Goal: Ask a question

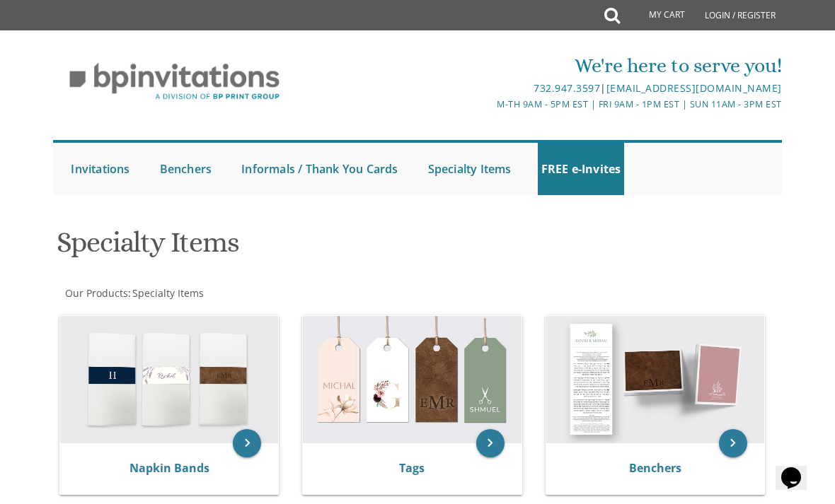
click at [655, 453] on div "Benchers" at bounding box center [655, 468] width 218 height 51
click at [634, 378] on img at bounding box center [655, 379] width 218 height 127
click at [699, 400] on img at bounding box center [655, 379] width 218 height 127
click at [646, 469] on link "Benchers" at bounding box center [655, 468] width 52 height 16
click at [654, 470] on link "Benchers" at bounding box center [655, 468] width 52 height 16
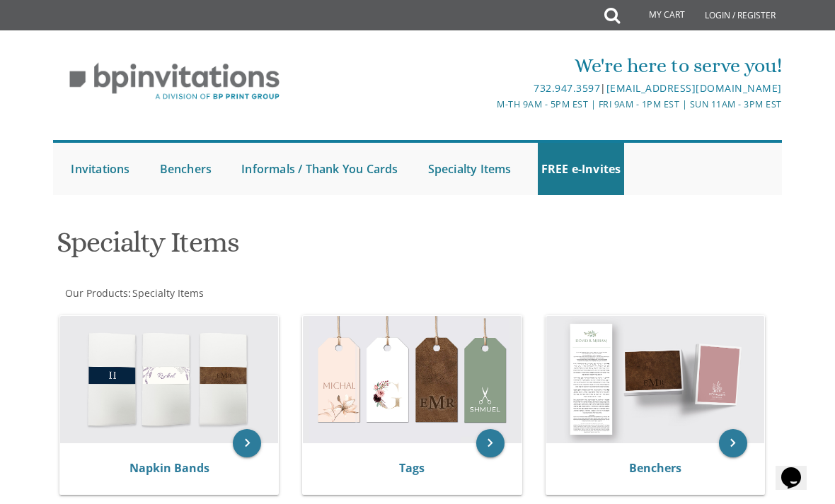
click at [666, 460] on link "Benchers" at bounding box center [655, 468] width 52 height 16
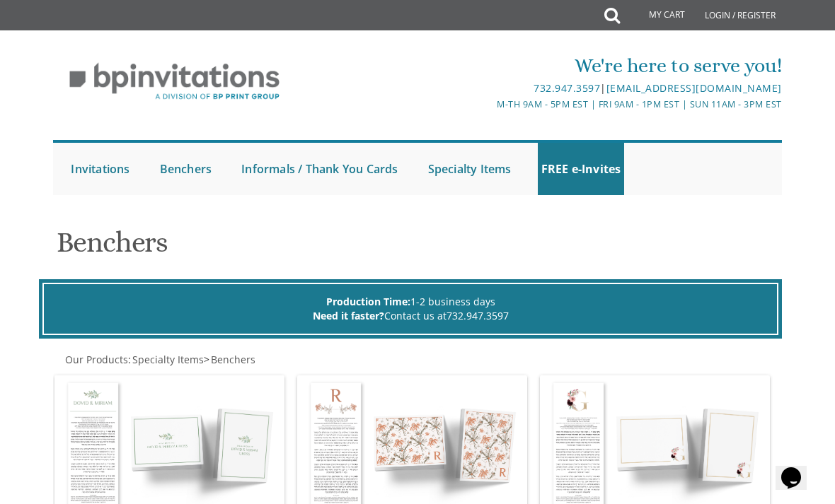
click at [625, 4] on link "My Cart" at bounding box center [656, 15] width 76 height 28
click at [610, 16] on icon at bounding box center [612, 15] width 16 height 28
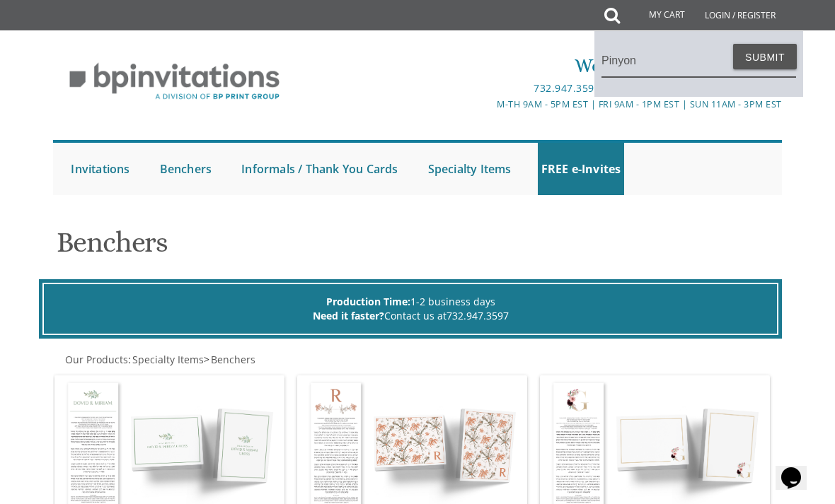
type input "Pinyon"
click at [765, 57] on button "Submit" at bounding box center [765, 56] width 64 height 25
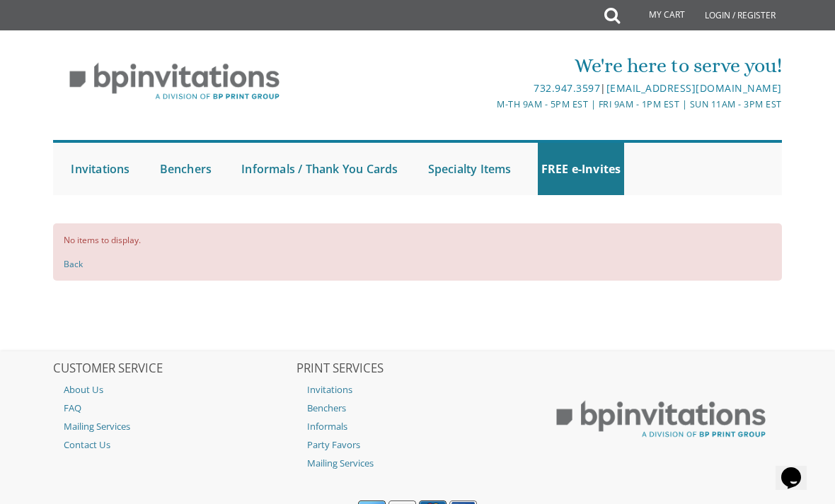
click at [613, 10] on icon at bounding box center [612, 15] width 16 height 28
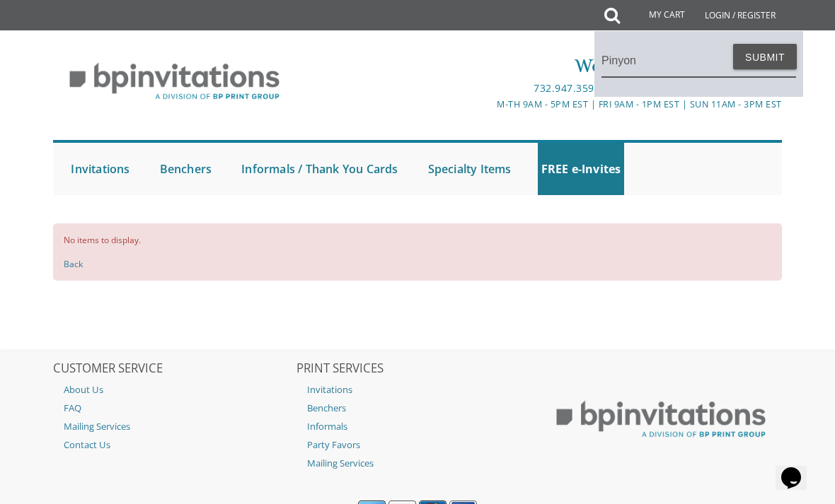
type input "Pinyon"
click at [765, 57] on button "Submit" at bounding box center [765, 56] width 64 height 25
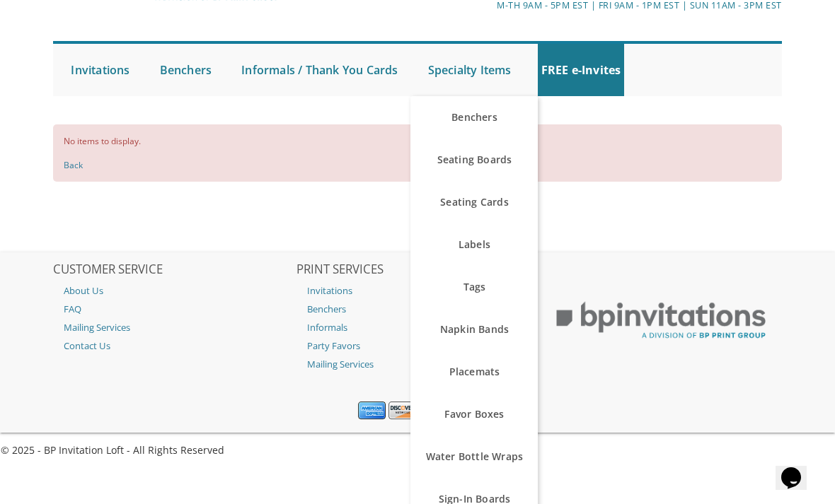
scroll to position [50, 0]
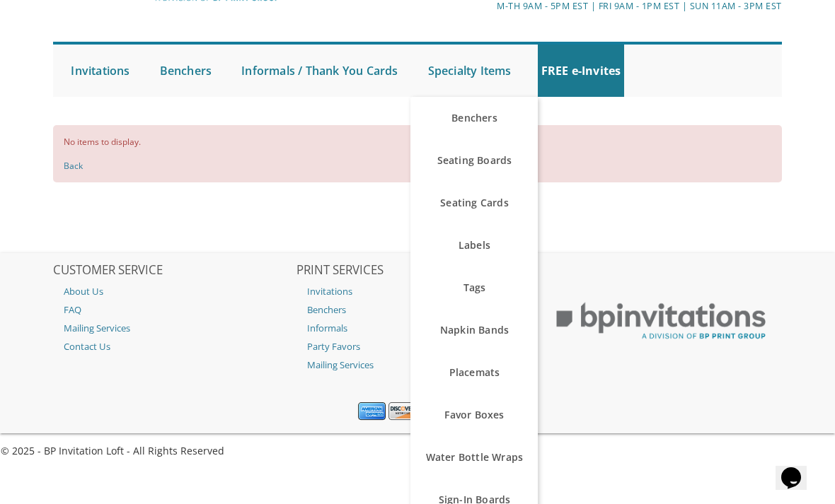
click at [94, 356] on link "Contact Us" at bounding box center [173, 346] width 241 height 18
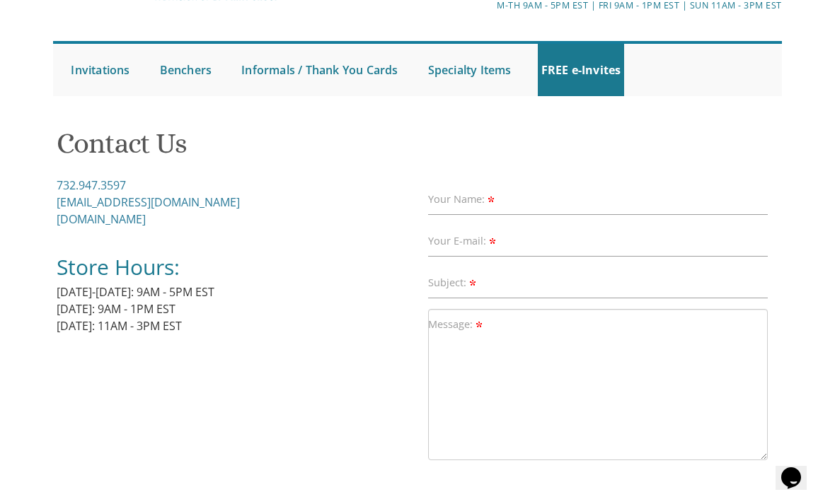
scroll to position [88, 0]
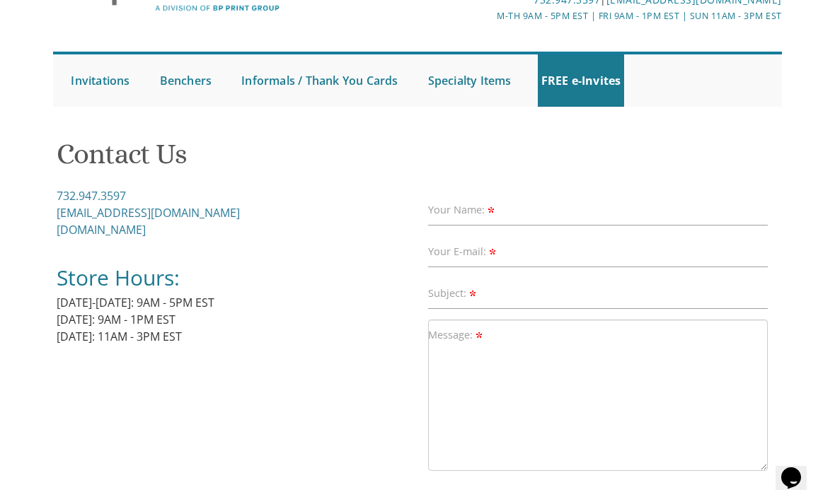
click at [482, 211] on label "Your Name:" at bounding box center [462, 210] width 69 height 15
click at [482, 211] on input "Your Name:" at bounding box center [598, 211] width 340 height 32
type input "Frumi garfunkel"
click at [472, 252] on label "Your E-mail:" at bounding box center [463, 252] width 70 height 15
click at [472, 252] on input "Your E-mail:" at bounding box center [598, 252] width 340 height 32
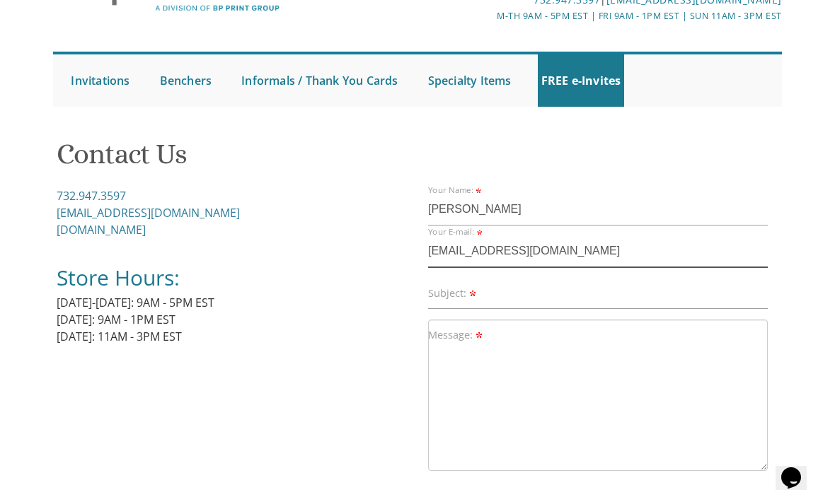
type input "frumi.garfunkel@gmail.com"
click at [477, 300] on input "Subject:" at bounding box center [598, 294] width 340 height 32
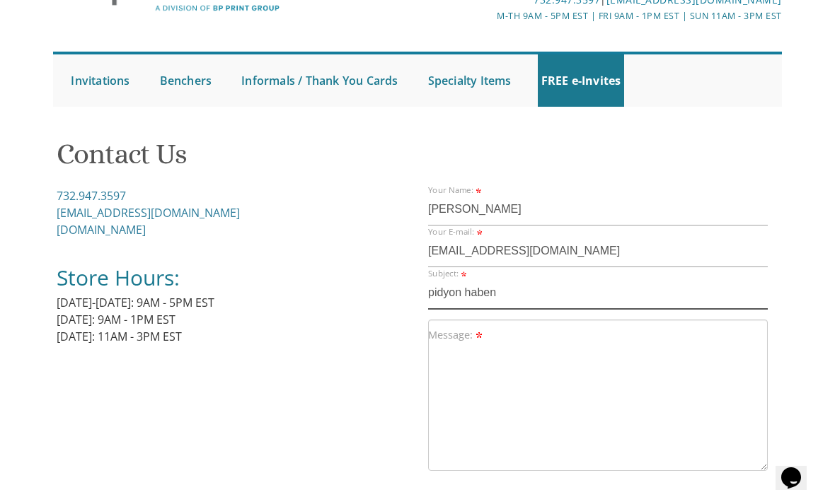
type input "pidyon haben"
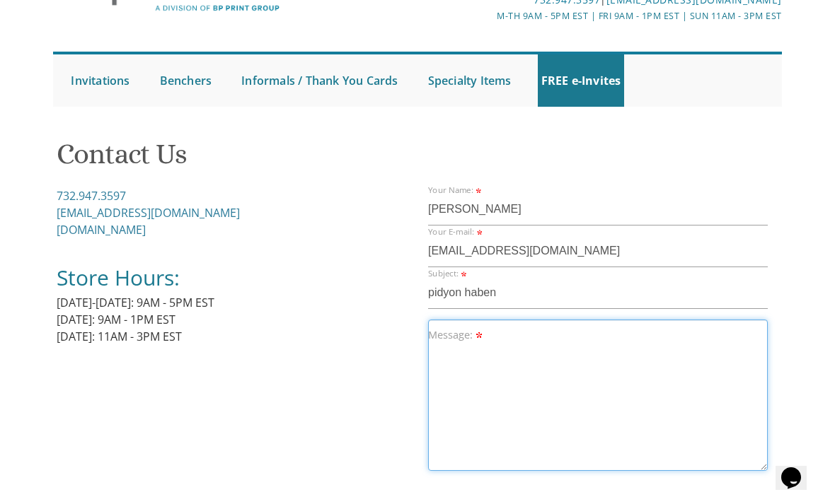
click at [486, 337] on textarea "Message:" at bounding box center [598, 395] width 340 height 151
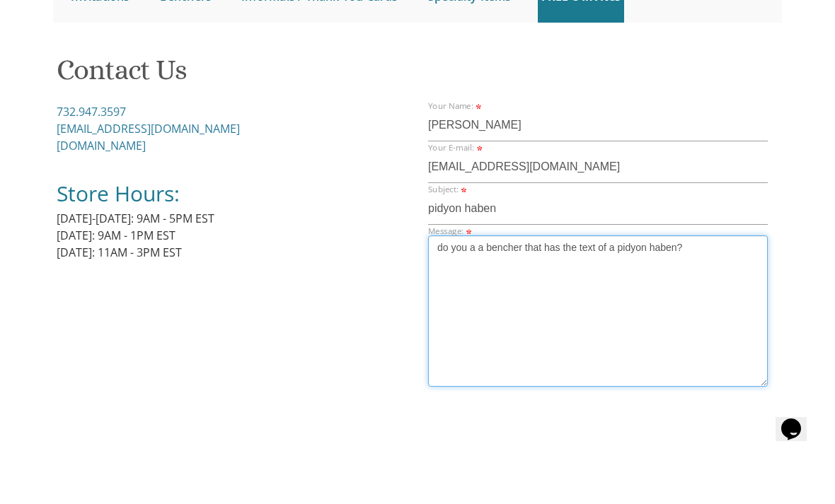
scroll to position [137, 0]
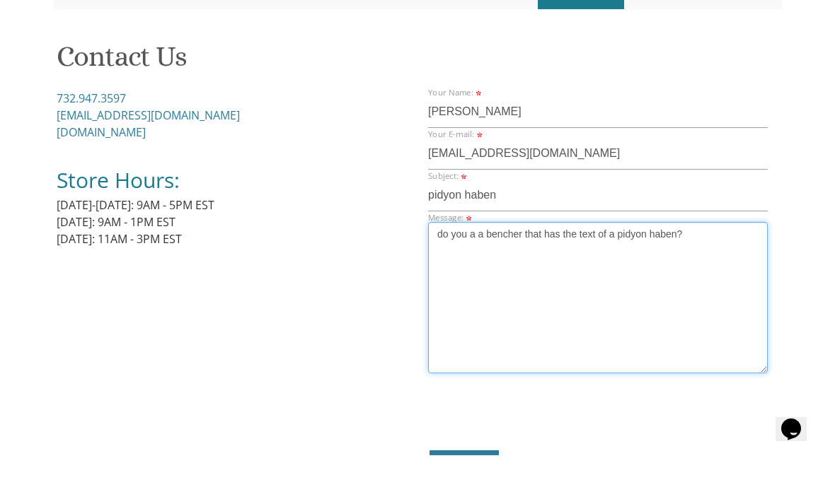
type textarea "do you a a bencher that has the text of a pidyon haben?"
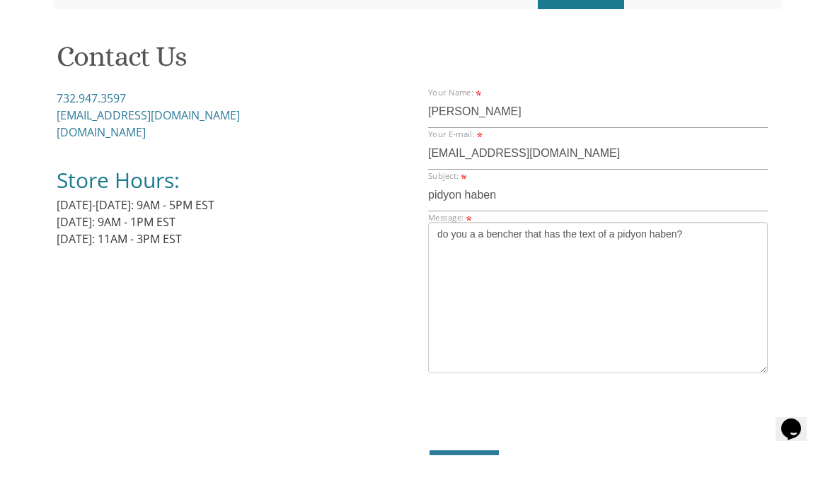
scroll to position [187, 0]
click at [474, 462] on span "Continue" at bounding box center [464, 461] width 52 height 14
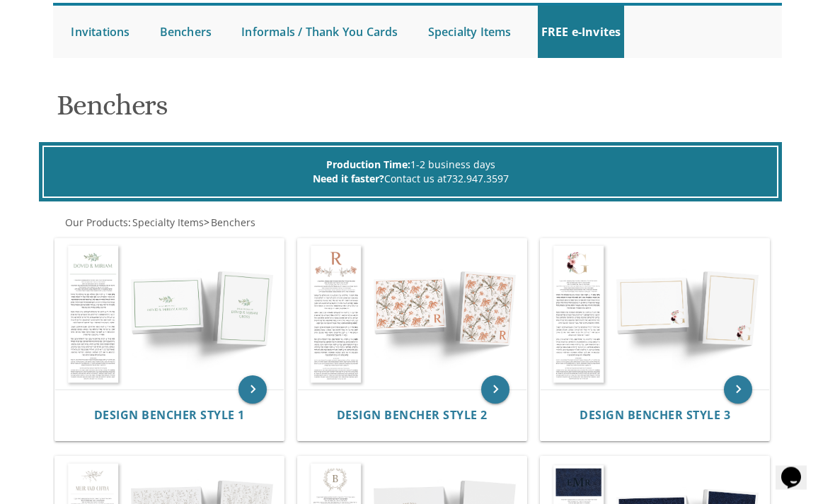
scroll to position [73, 0]
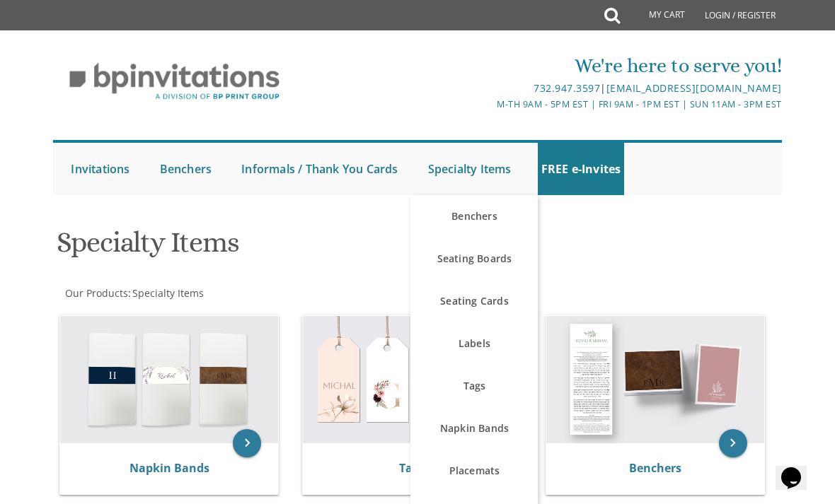
click at [403, 94] on div "732.947.3597 | invitations@bpprintgroup.com" at bounding box center [538, 88] width 485 height 17
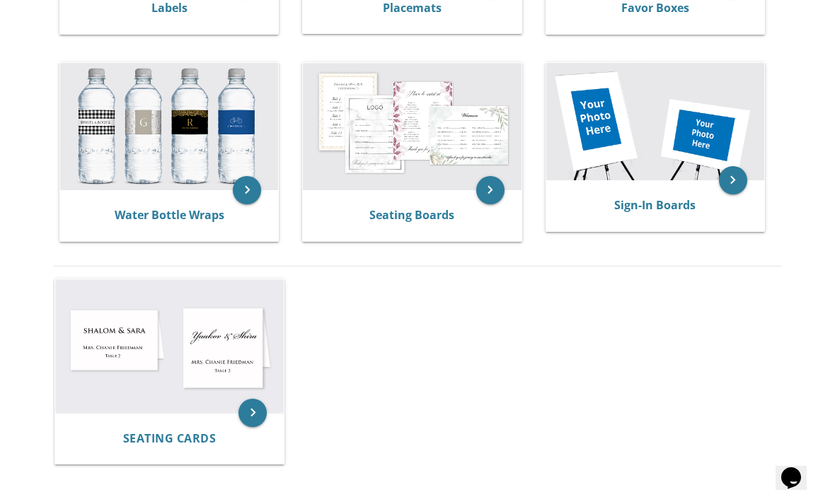
scroll to position [880, 0]
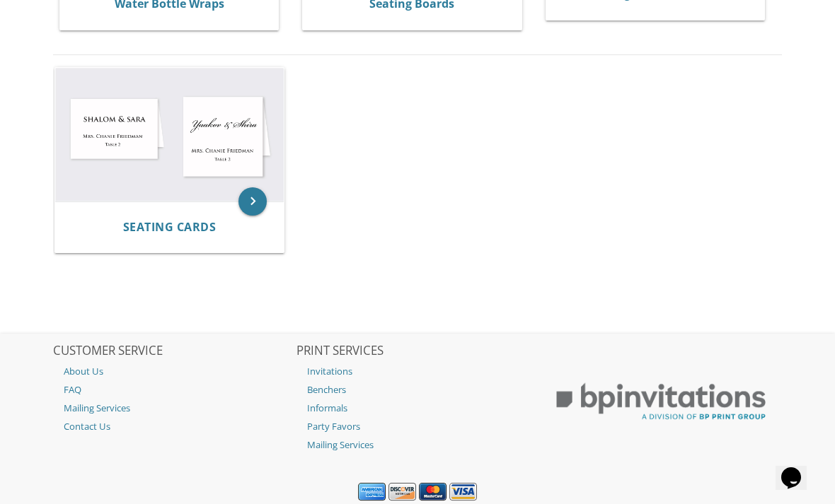
click at [674, 398] on img at bounding box center [660, 402] width 241 height 59
